Goal: Transaction & Acquisition: Purchase product/service

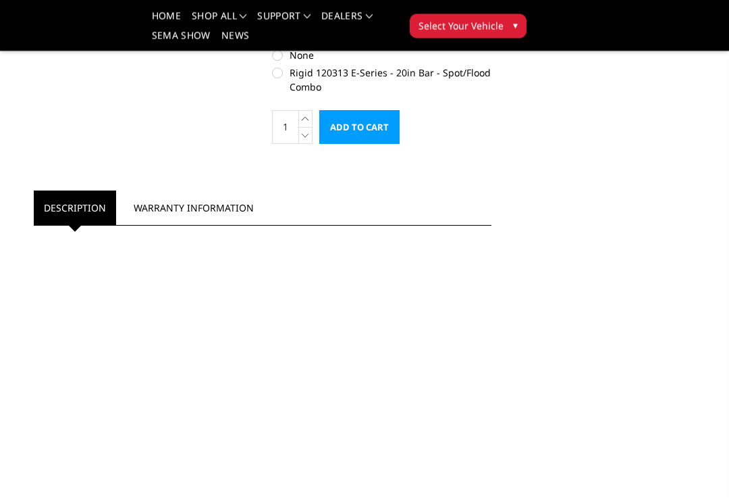
scroll to position [670, 0]
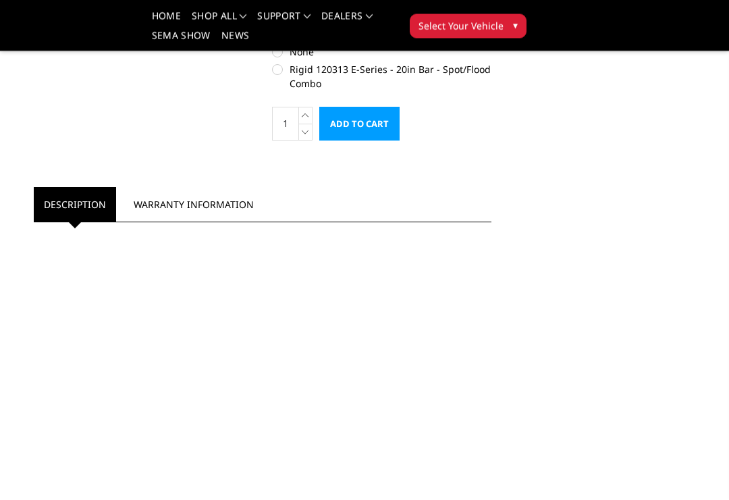
click at [77, 214] on link "Description" at bounding box center [75, 205] width 82 height 34
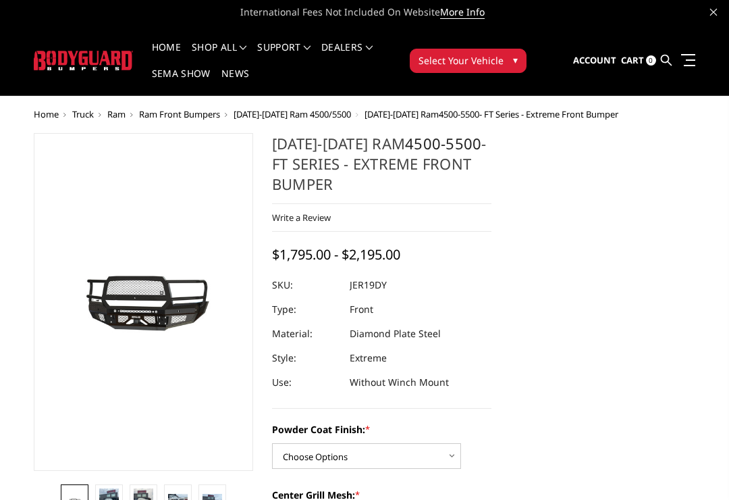
scroll to position [0, 0]
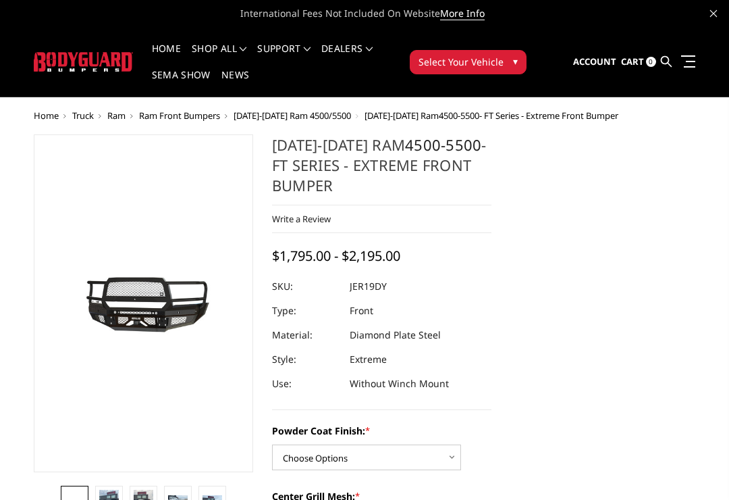
click at [504, 63] on button "Select Your Vehicle ▾" at bounding box center [468, 62] width 117 height 24
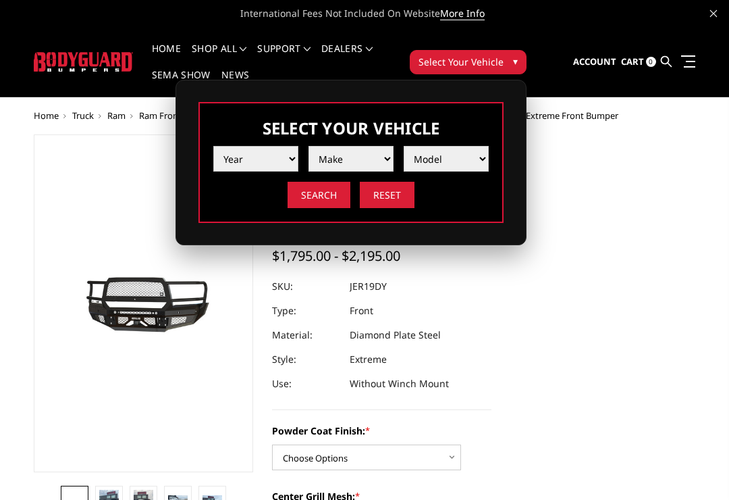
click at [284, 153] on select "Year [DATE] 2024 2023 2022 2021 2020 2019 2018 2017 2016 2015 2014 2013 2012 20…" at bounding box center [255, 159] width 85 height 26
select select "yr_2025"
click at [379, 158] on select "Make Chevrolet Ford GMC Ram Toyota" at bounding box center [351, 159] width 85 height 26
select select "mk_ram"
click at [478, 156] on select "Model 1500 6-Lug 1500 Rebel 2500 / 3500 4500 / 5500 RHO" at bounding box center [446, 159] width 85 height 26
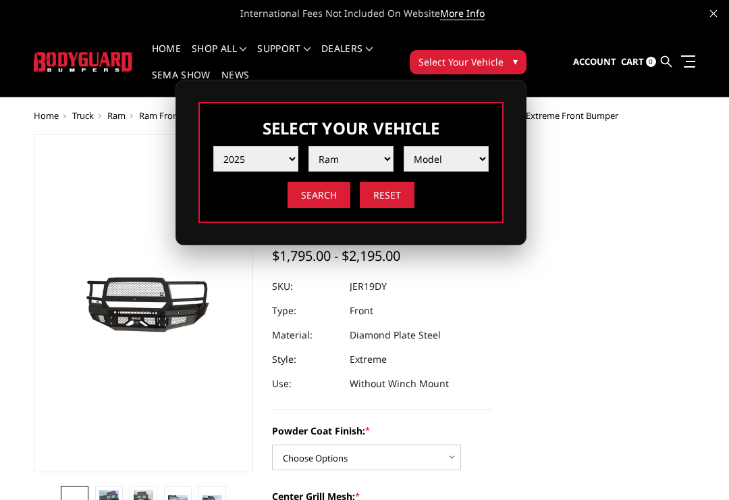
select select "md_4500-5500"
click at [456, 321] on dl "SKU: JER19DY UPC: Type: Front Material: Diamond Plate Steel Style: Extreme Use:…" at bounding box center [381, 335] width 219 height 122
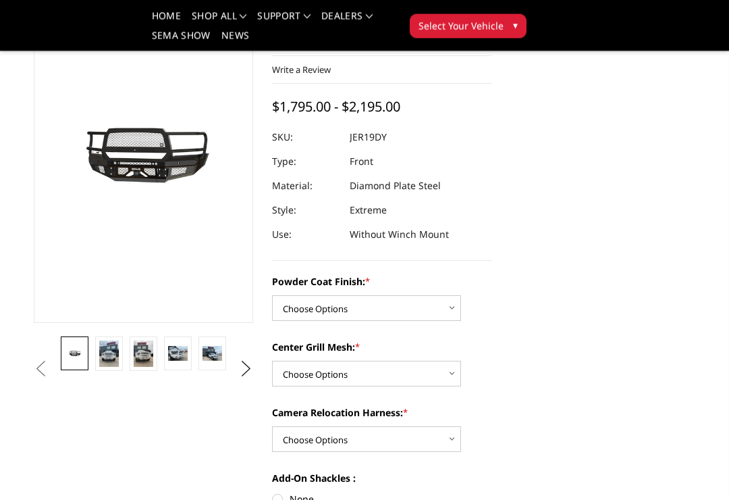
scroll to position [109, 0]
click at [450, 302] on select "Choose Options Bare Metal Gloss Black Powder Coat Textured Black Powder Coat" at bounding box center [366, 308] width 189 height 26
select select "3236"
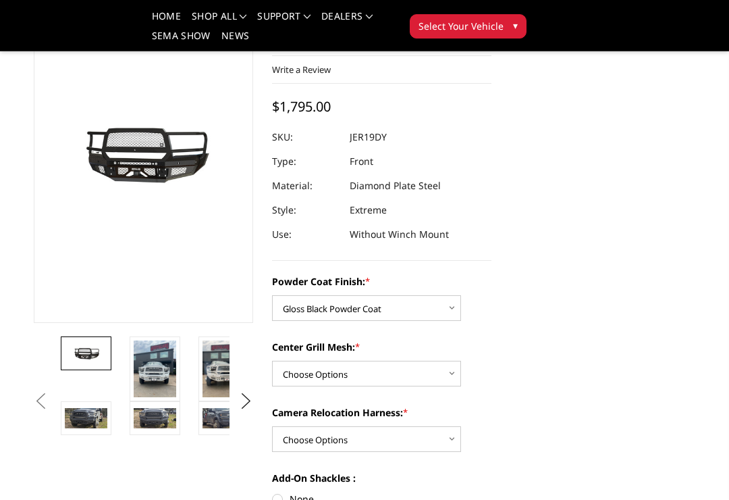
click at [84, 421] on img at bounding box center [86, 418] width 43 height 20
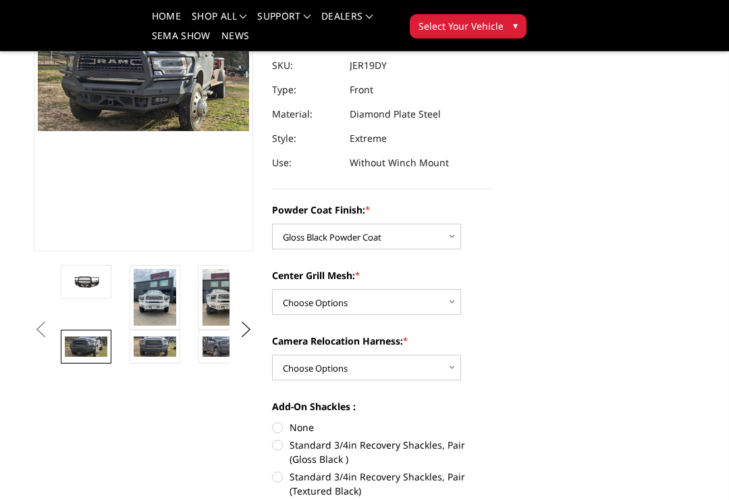
scroll to position [186, 0]
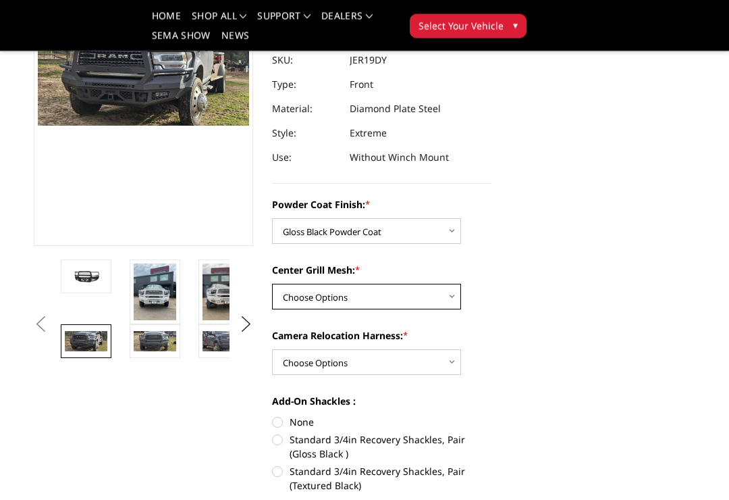
click at [450, 294] on select "Choose Options WITH Expanded Metal in Center Grill WITHOUT Expanded Metal in Ce…" at bounding box center [366, 297] width 189 height 26
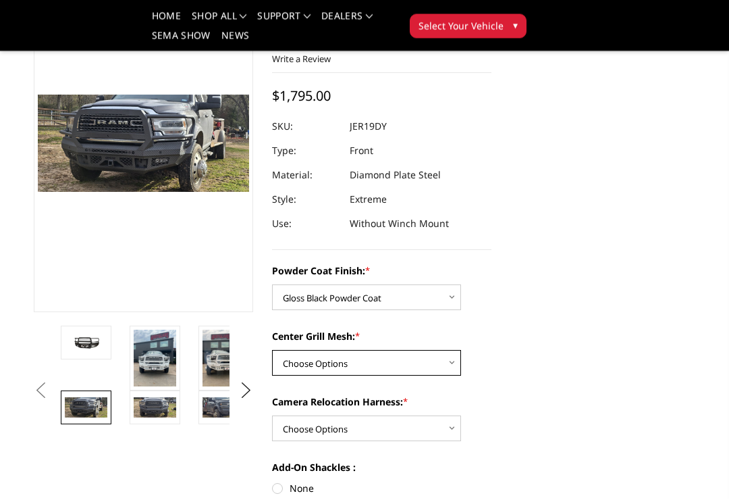
scroll to position [122, 0]
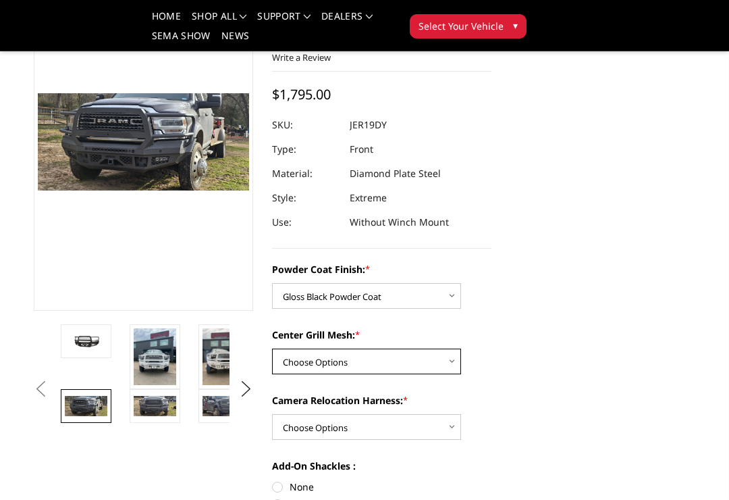
click at [455, 354] on select "Choose Options WITH Expanded Metal in Center Grill WITHOUT Expanded Metal in Ce…" at bounding box center [366, 361] width 189 height 26
click at [449, 360] on select "Choose Options WITH Expanded Metal in Center Grill WITHOUT Expanded Metal in Ce…" at bounding box center [366, 361] width 189 height 26
select select "3239"
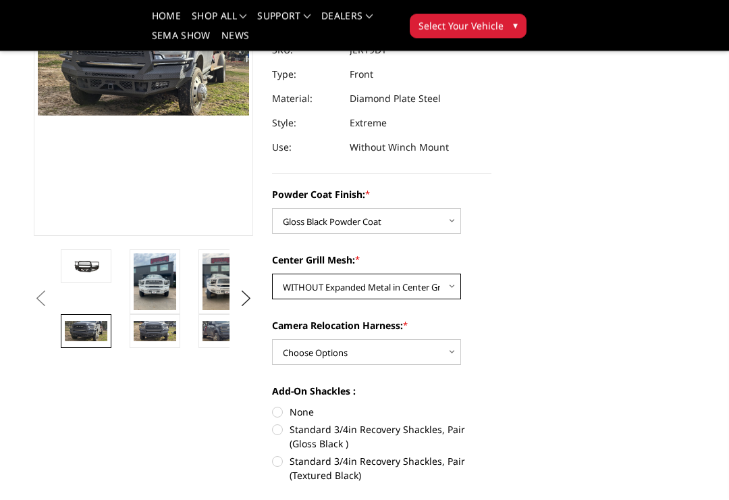
scroll to position [198, 0]
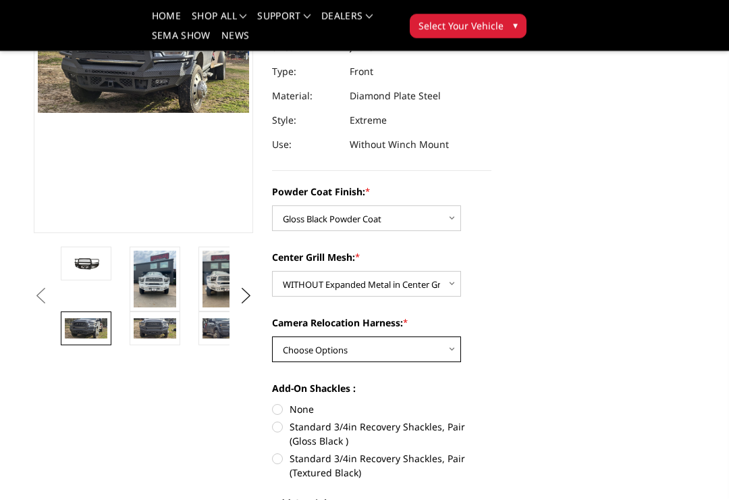
click at [448, 351] on select "Choose Options WITH Camera Relocation Harness WITHOUT Camera Relocation Harness" at bounding box center [366, 350] width 189 height 26
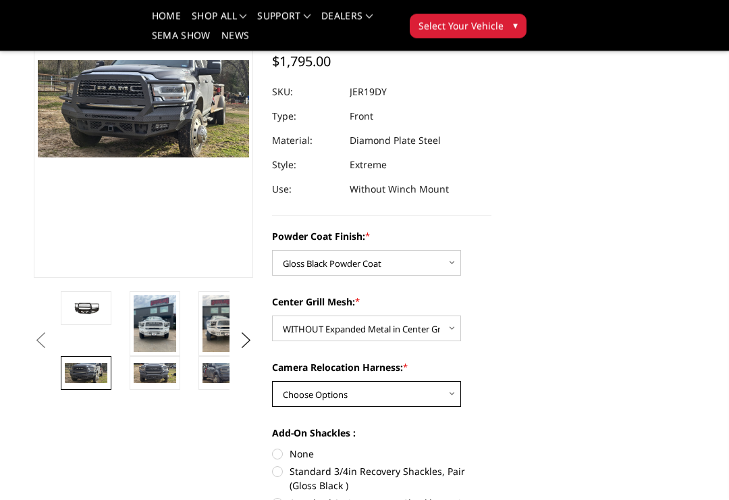
scroll to position [155, 0]
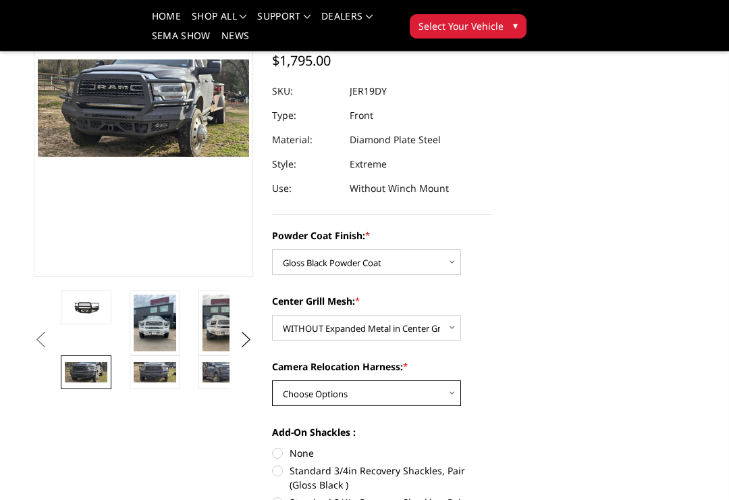
click at [454, 385] on select "Choose Options WITH Camera Relocation Harness WITHOUT Camera Relocation Harness" at bounding box center [366, 393] width 189 height 26
select select "3240"
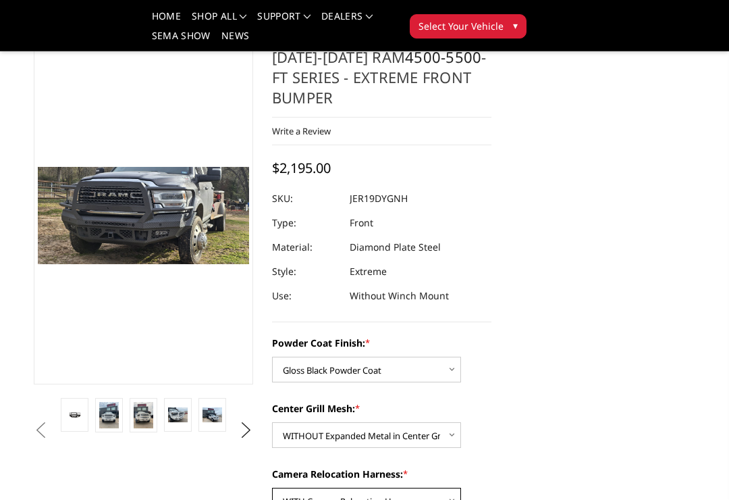
scroll to position [0, 0]
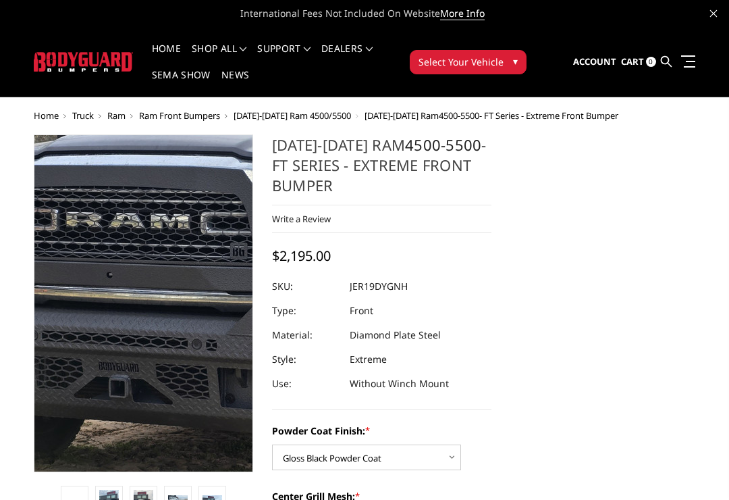
click at [106, 290] on img at bounding box center [254, 306] width 864 height 399
